Goal: Transaction & Acquisition: Obtain resource

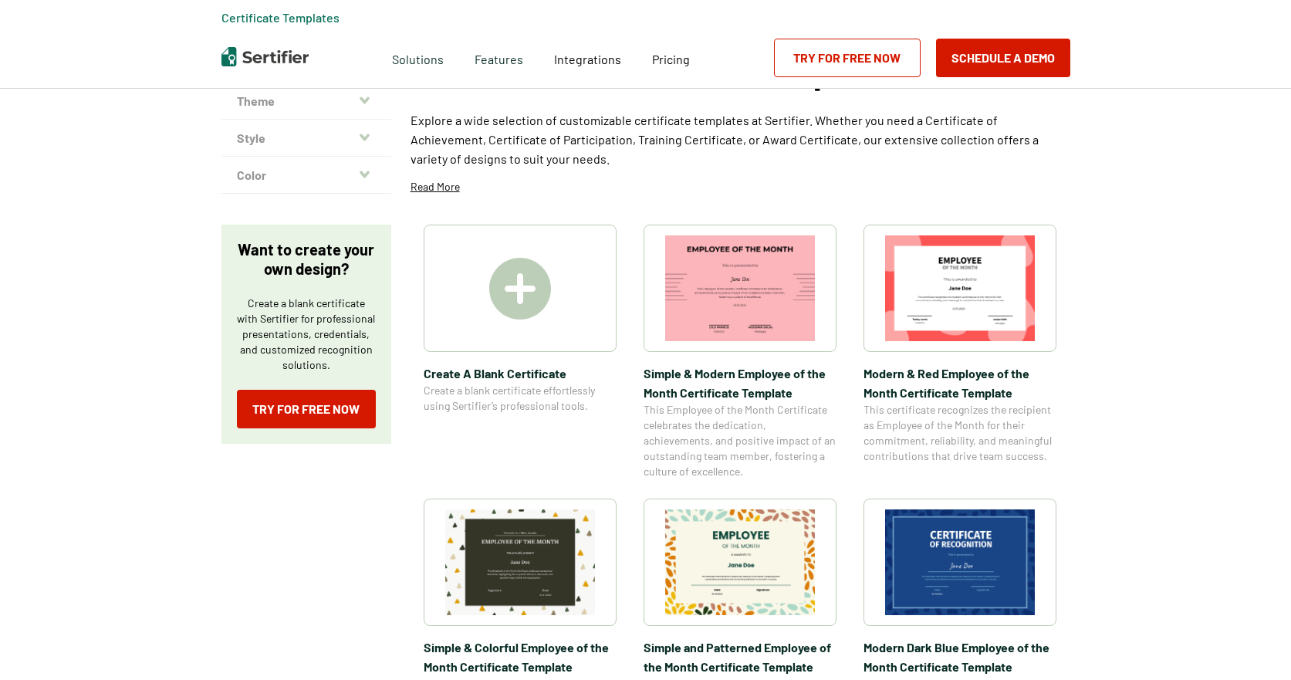
scroll to position [232, 0]
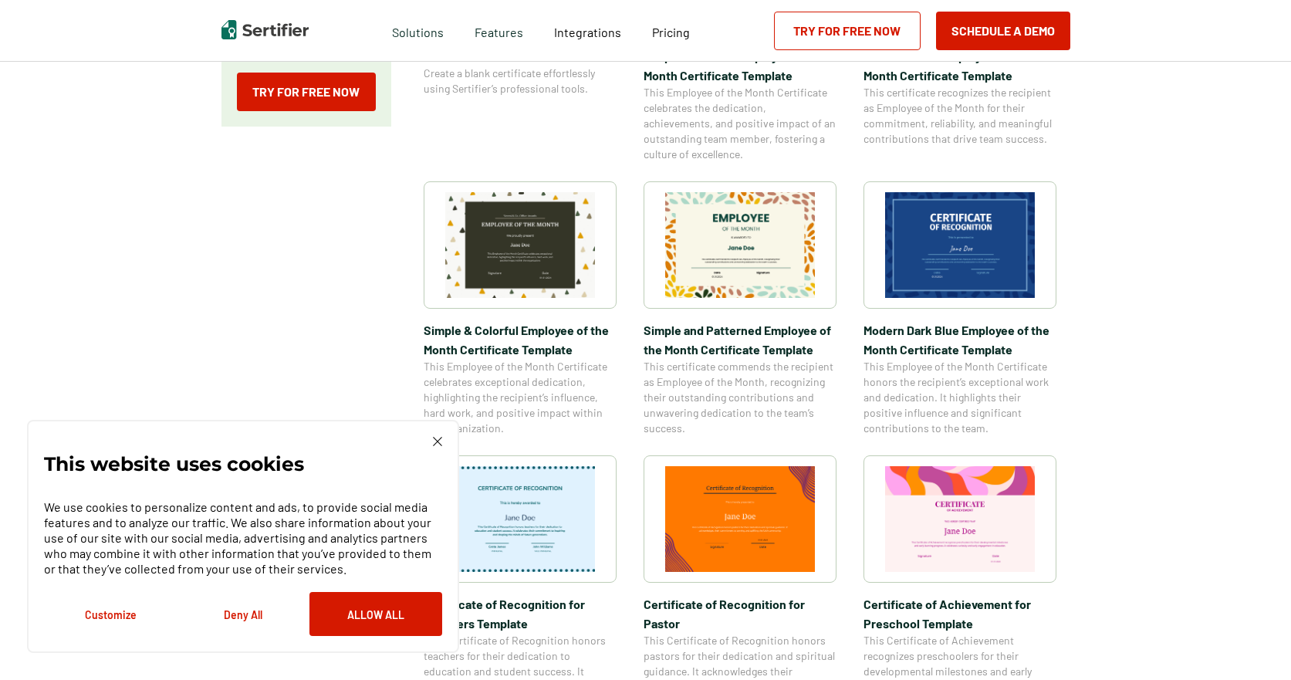
scroll to position [463, 0]
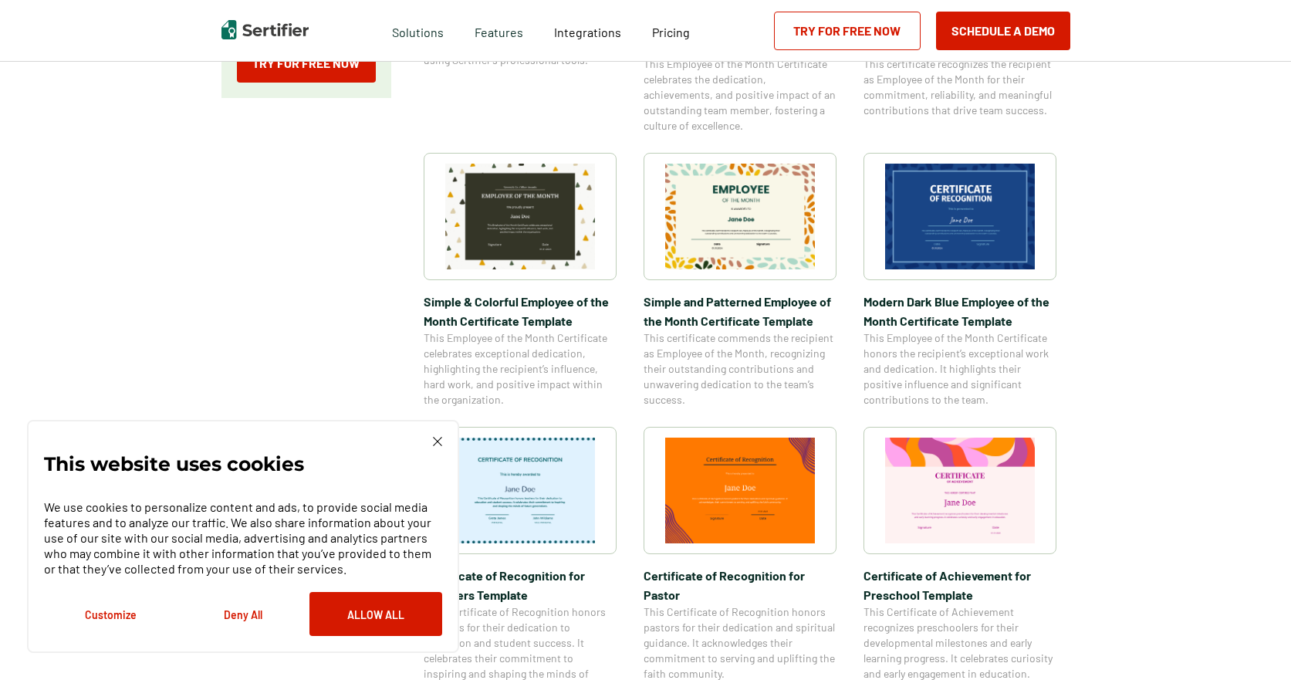
click at [438, 446] on img at bounding box center [437, 441] width 9 height 9
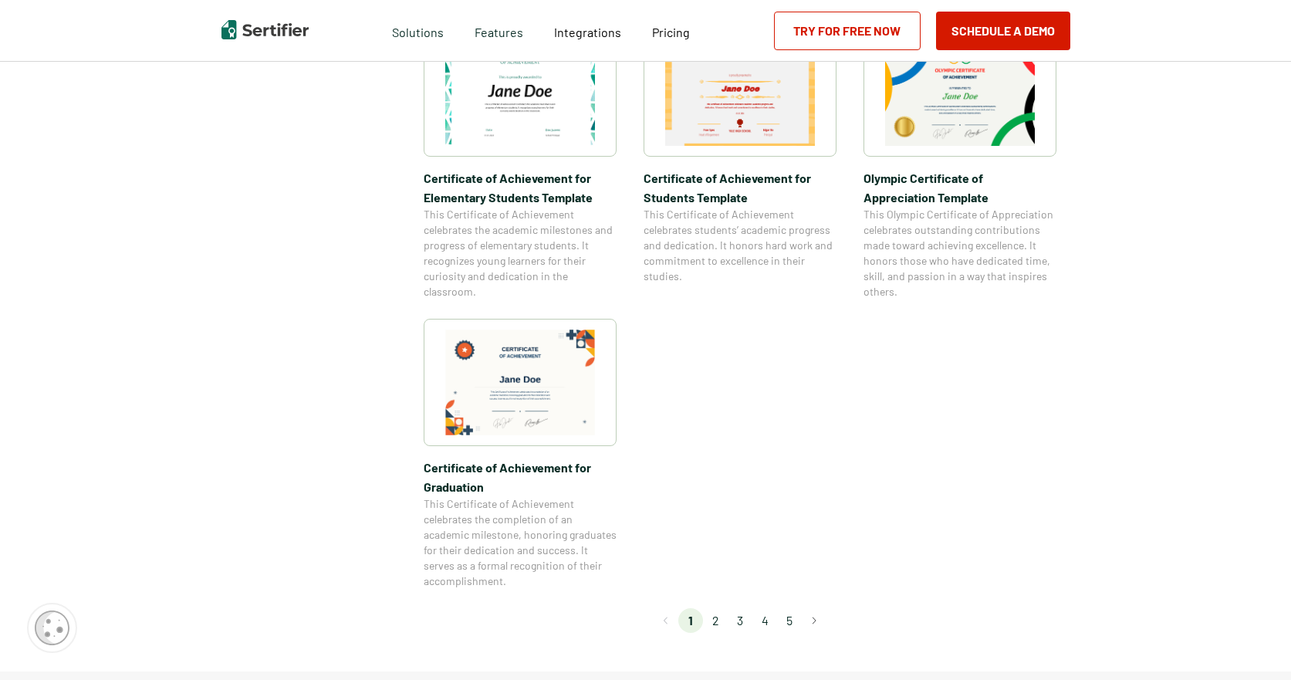
scroll to position [1158, 0]
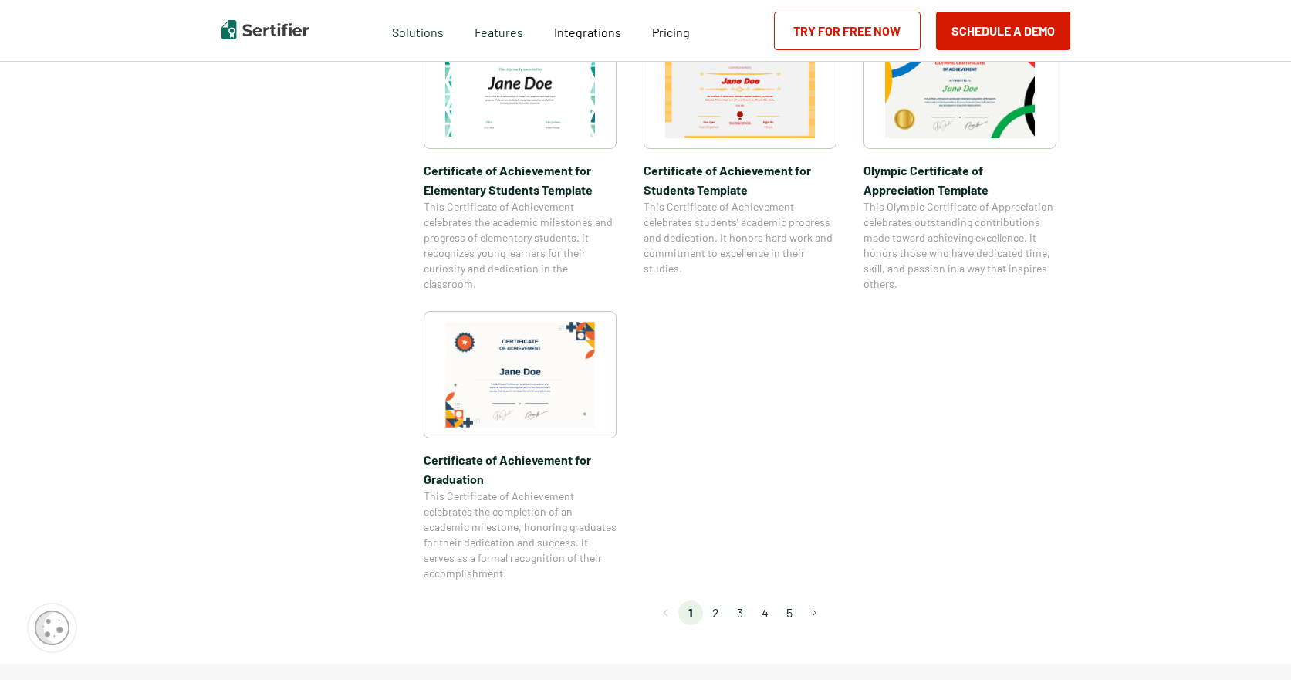
click at [725, 610] on li "2" at bounding box center [715, 612] width 25 height 25
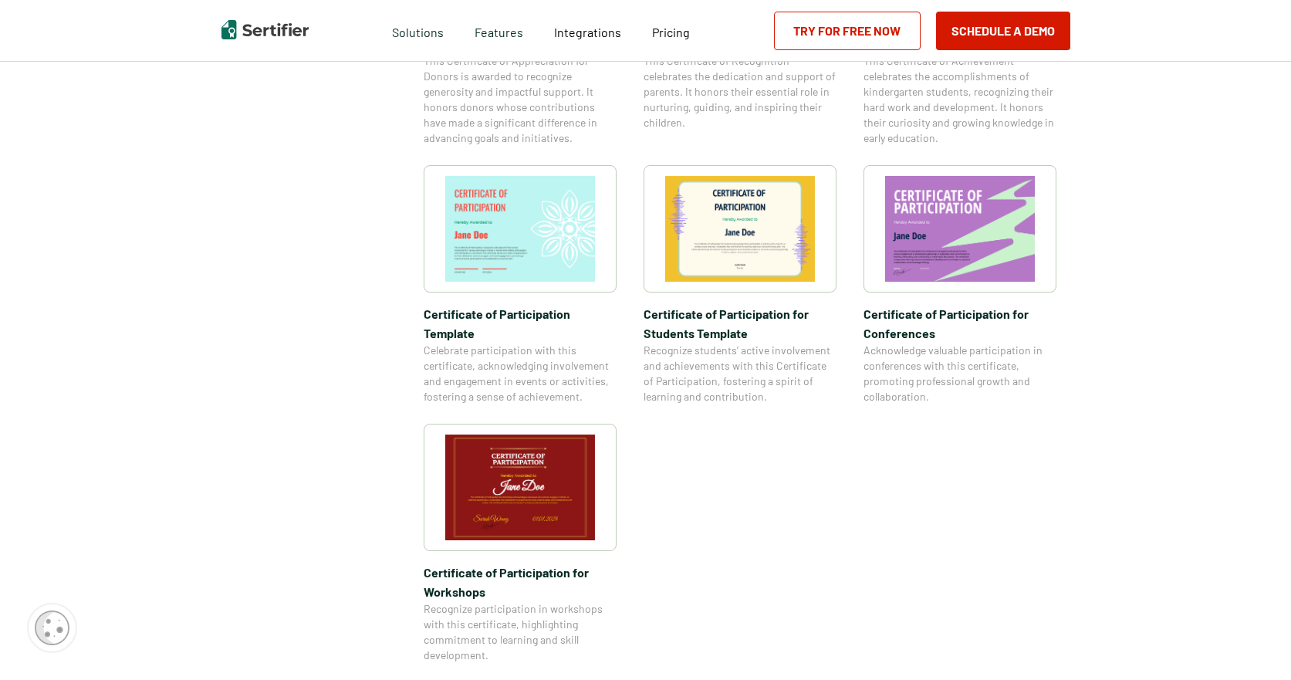
scroll to position [1081, 0]
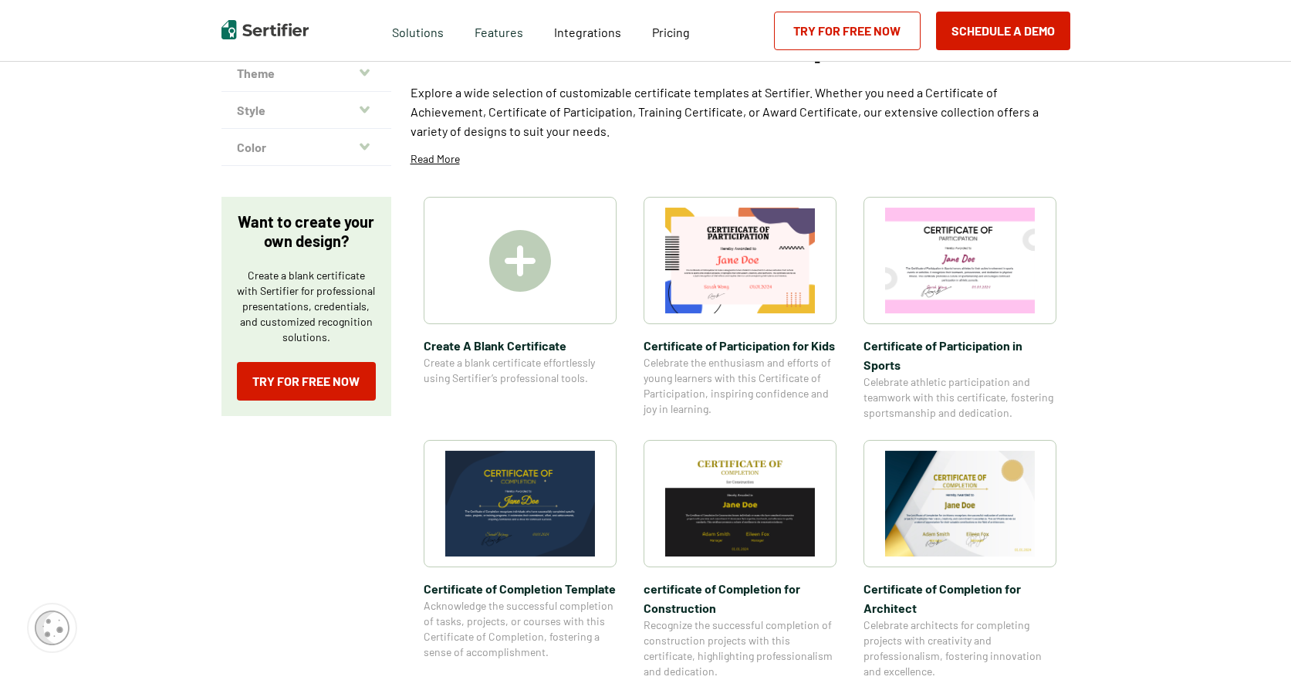
scroll to position [154, 0]
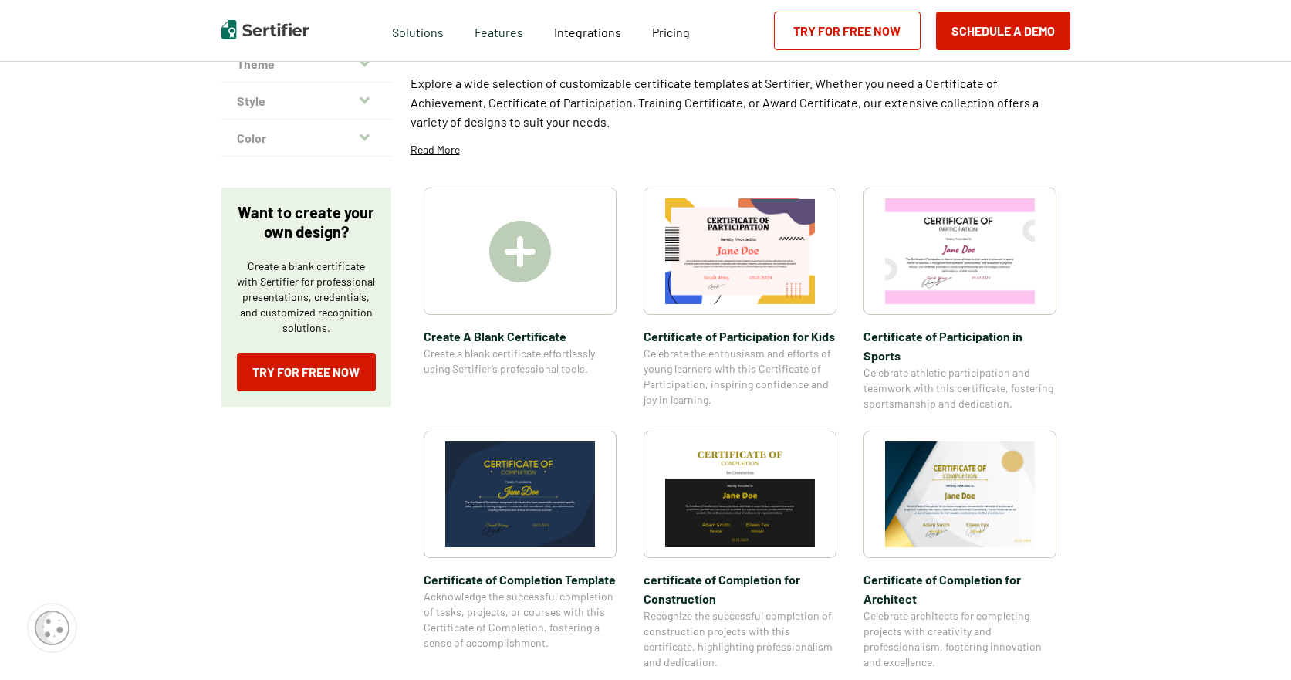
click at [569, 526] on img at bounding box center [520, 494] width 150 height 106
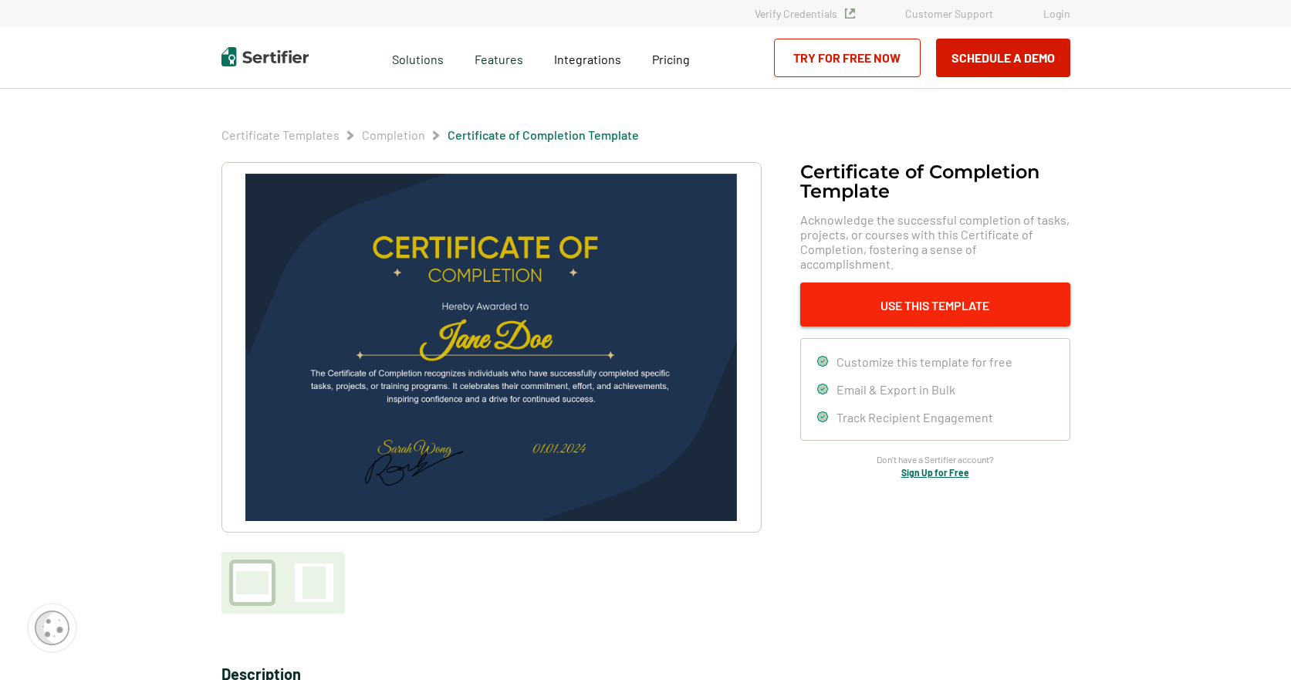
click at [908, 296] on button "Use This Template" at bounding box center [935, 304] width 270 height 44
click at [885, 51] on link "Try for Free Now" at bounding box center [847, 58] width 147 height 39
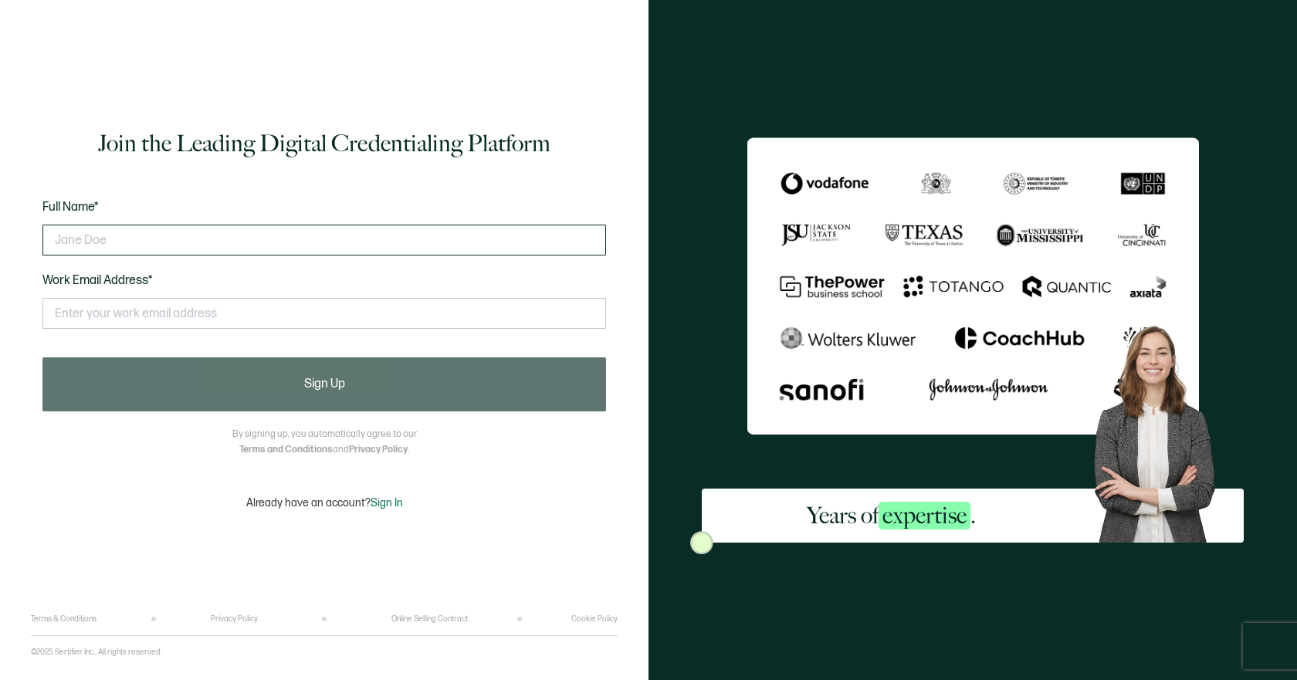
click at [125, 232] on input "text" at bounding box center [323, 240] width 563 height 31
type input "[PERSON_NAME]"
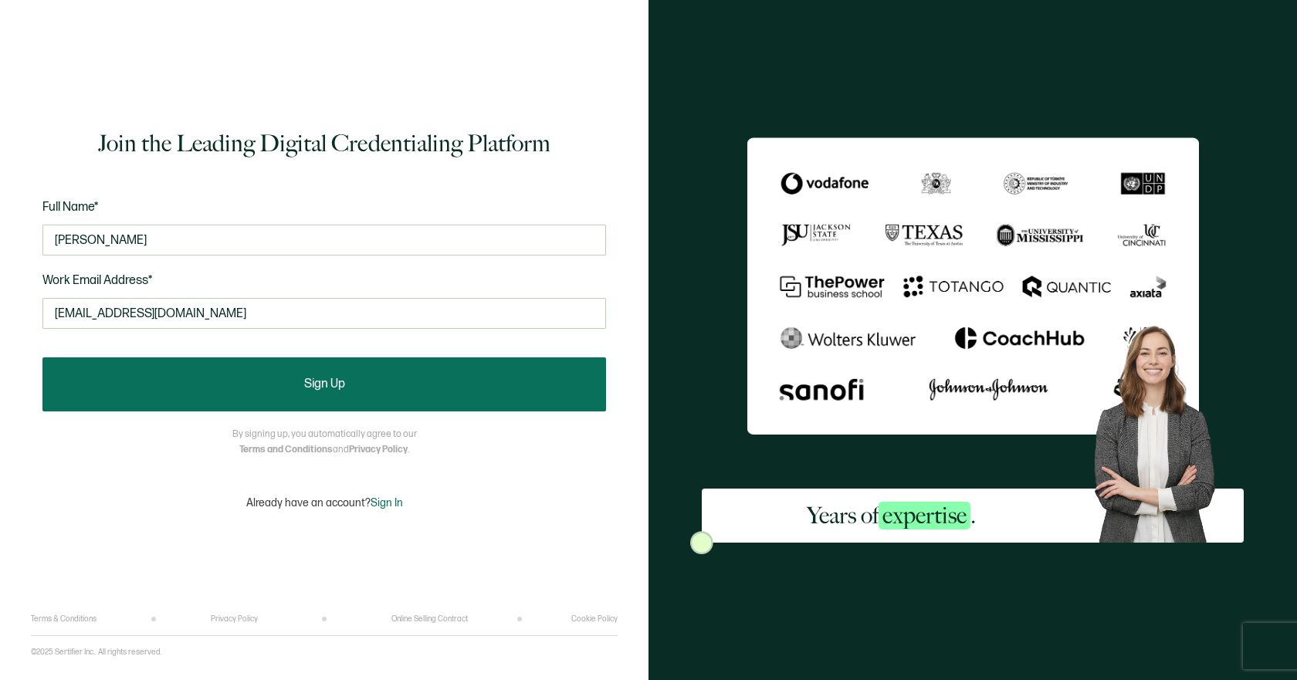
type input "[EMAIL_ADDRESS][DOMAIN_NAME]"
click at [338, 389] on span "Sign Up" at bounding box center [324, 384] width 41 height 12
